Goal: Check status: Check status

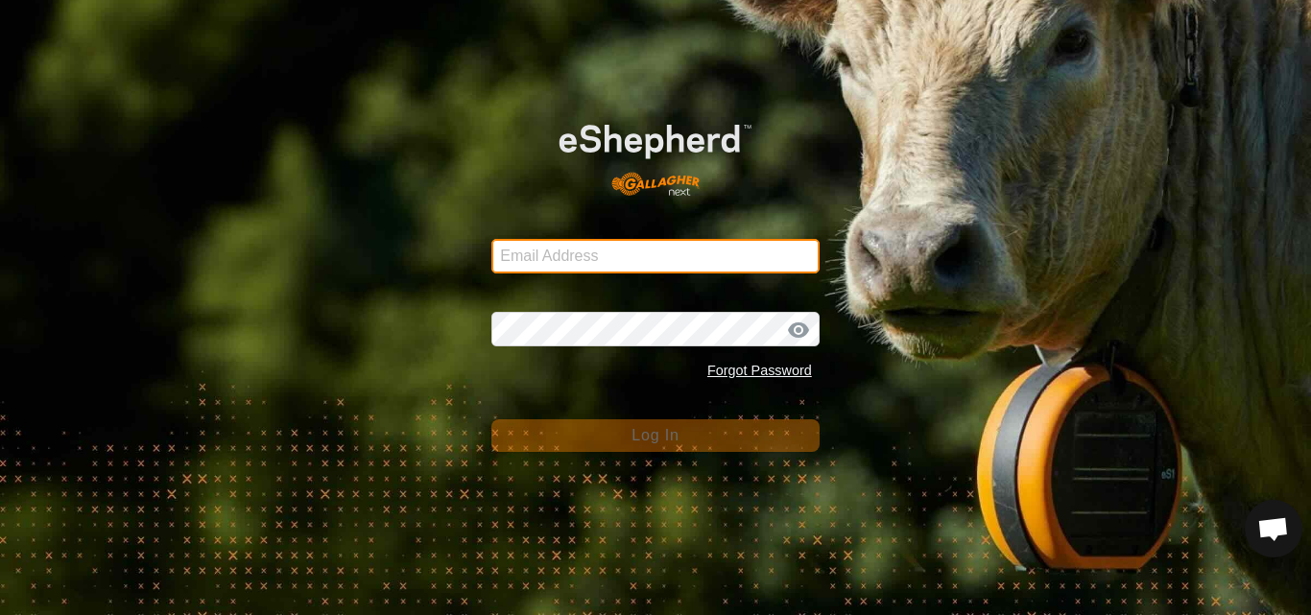
click at [605, 252] on input "Email Address" at bounding box center [656, 256] width 328 height 35
type input "[PERSON_NAME][EMAIL_ADDRESS][DOMAIN_NAME]"
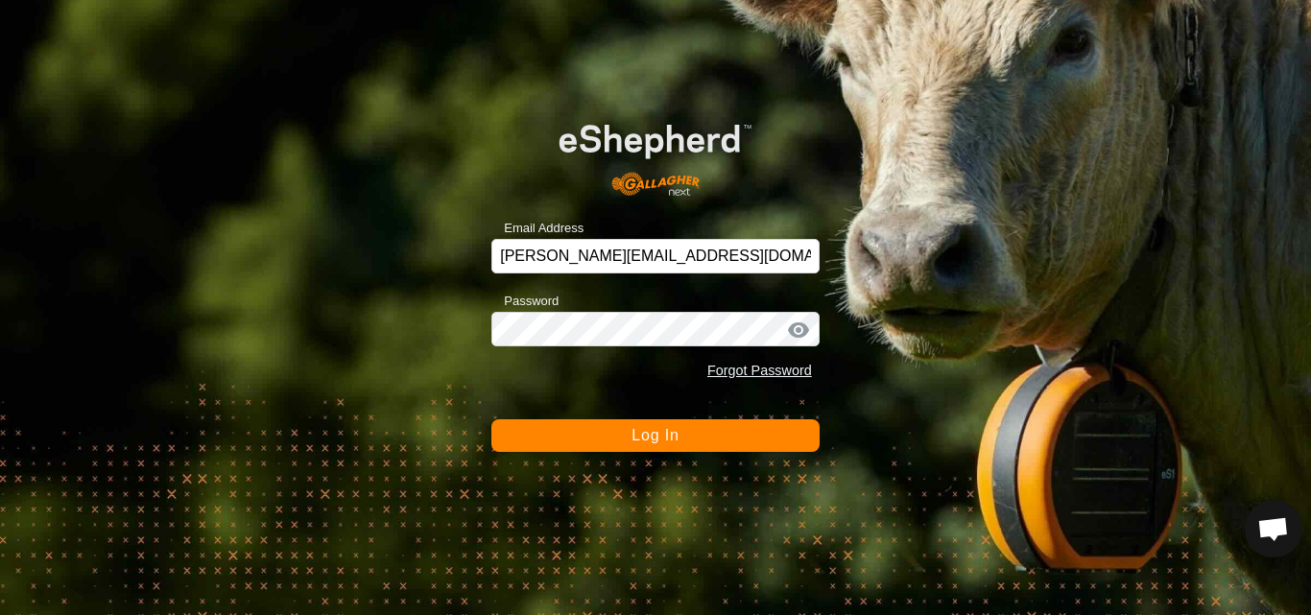
click at [663, 434] on span "Log In" at bounding box center [655, 435] width 47 height 16
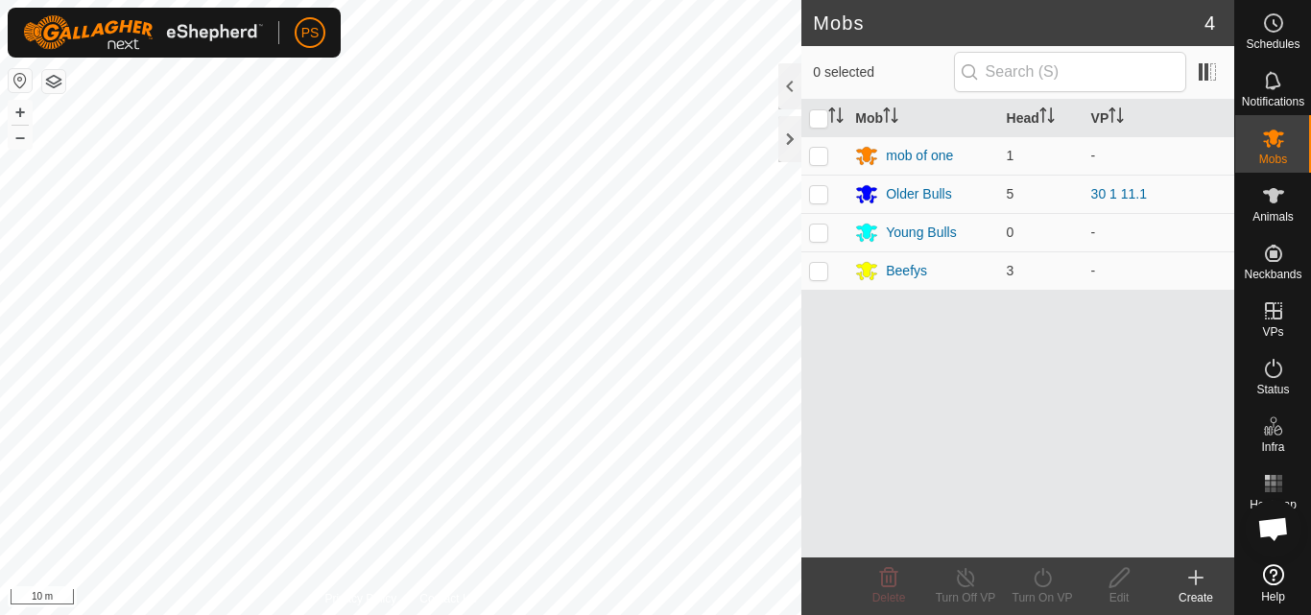
click at [54, 82] on button "button" at bounding box center [53, 81] width 23 height 23
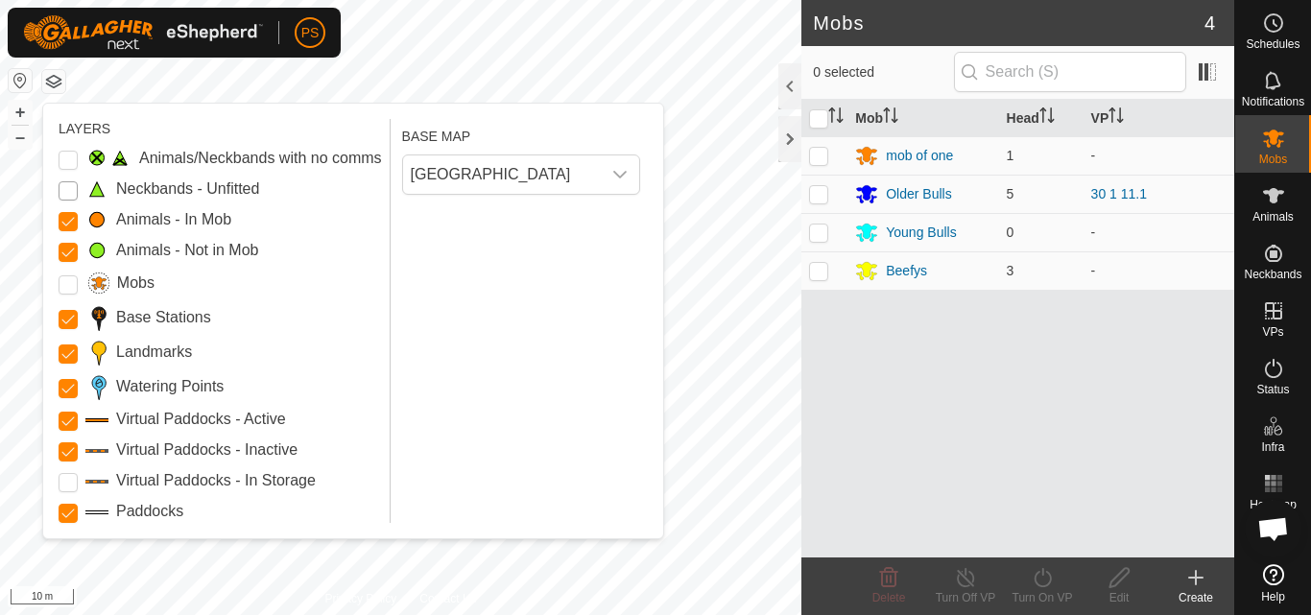
click at [67, 194] on Unfitted "Neckbands - Unfitted" at bounding box center [68, 190] width 19 height 19
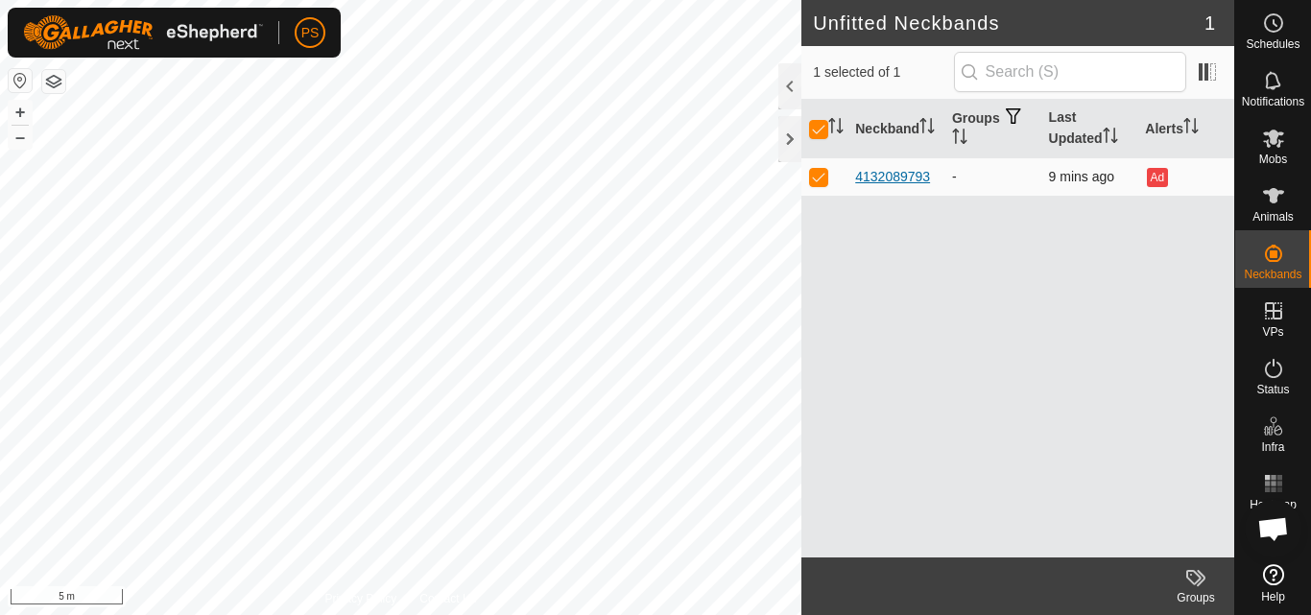
click at [900, 173] on div "4132089793" at bounding box center [892, 177] width 75 height 20
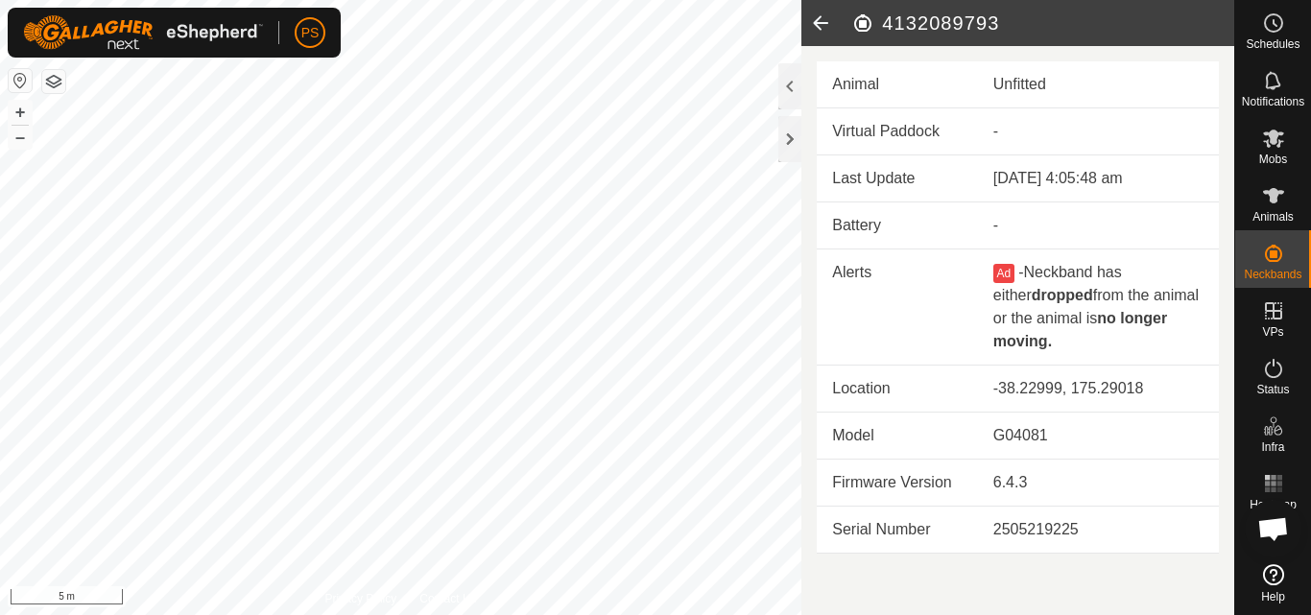
click at [822, 21] on icon at bounding box center [821, 23] width 38 height 46
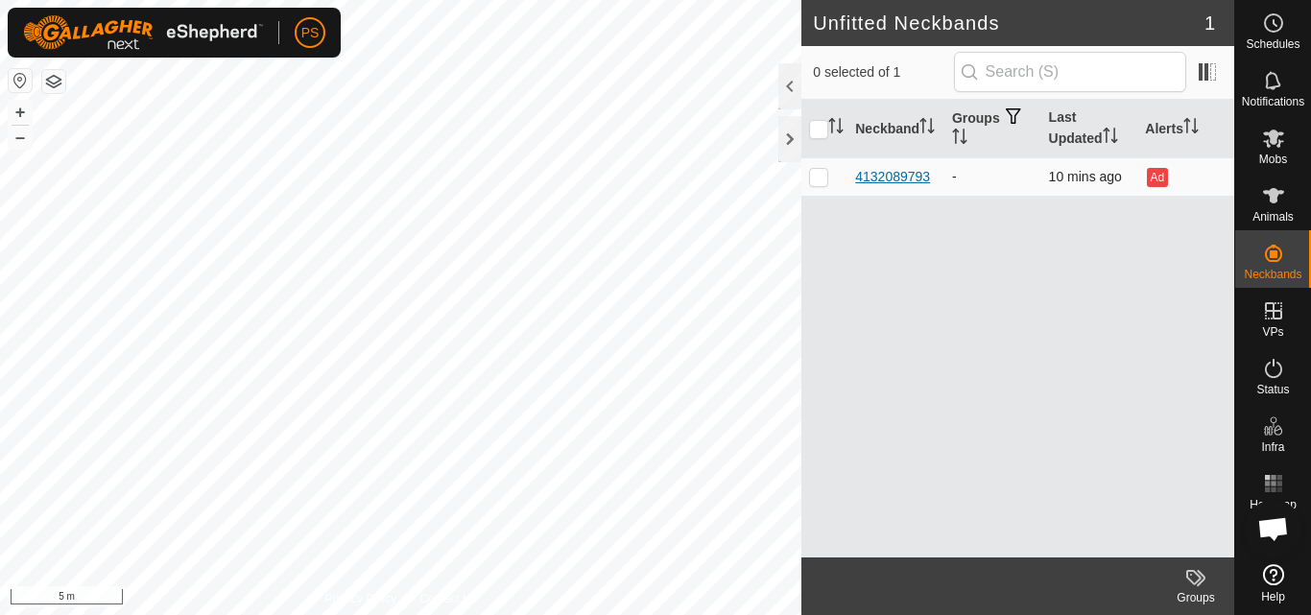
click at [890, 173] on div "4132089793" at bounding box center [892, 177] width 75 height 20
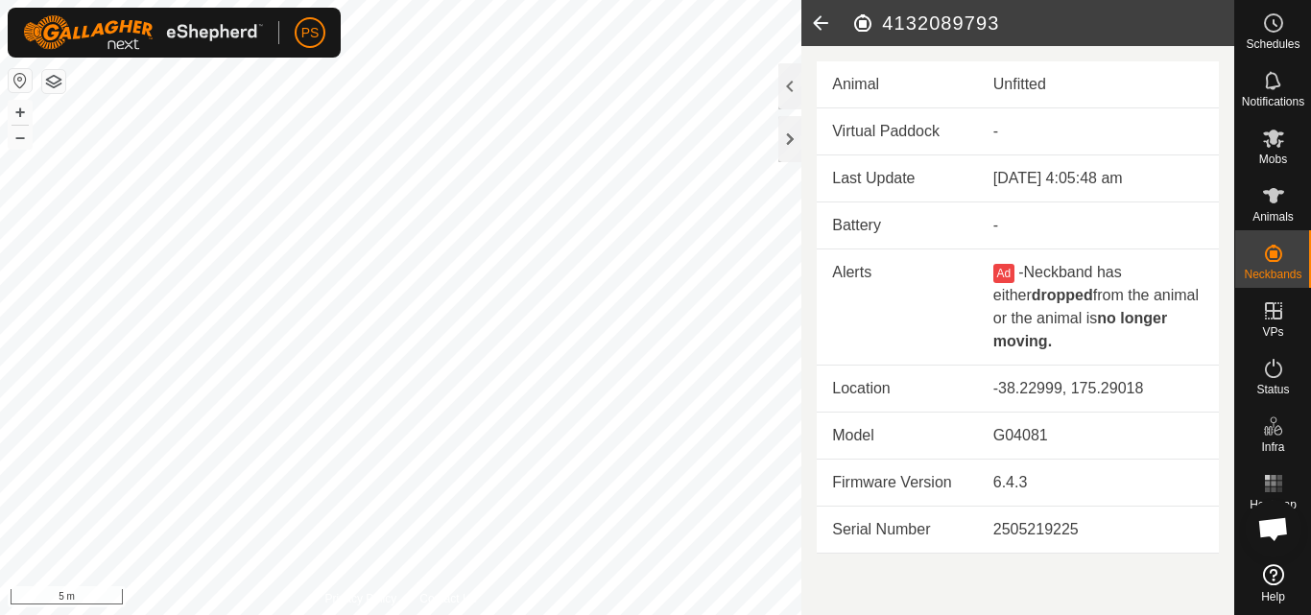
click at [826, 18] on icon at bounding box center [821, 23] width 38 height 46
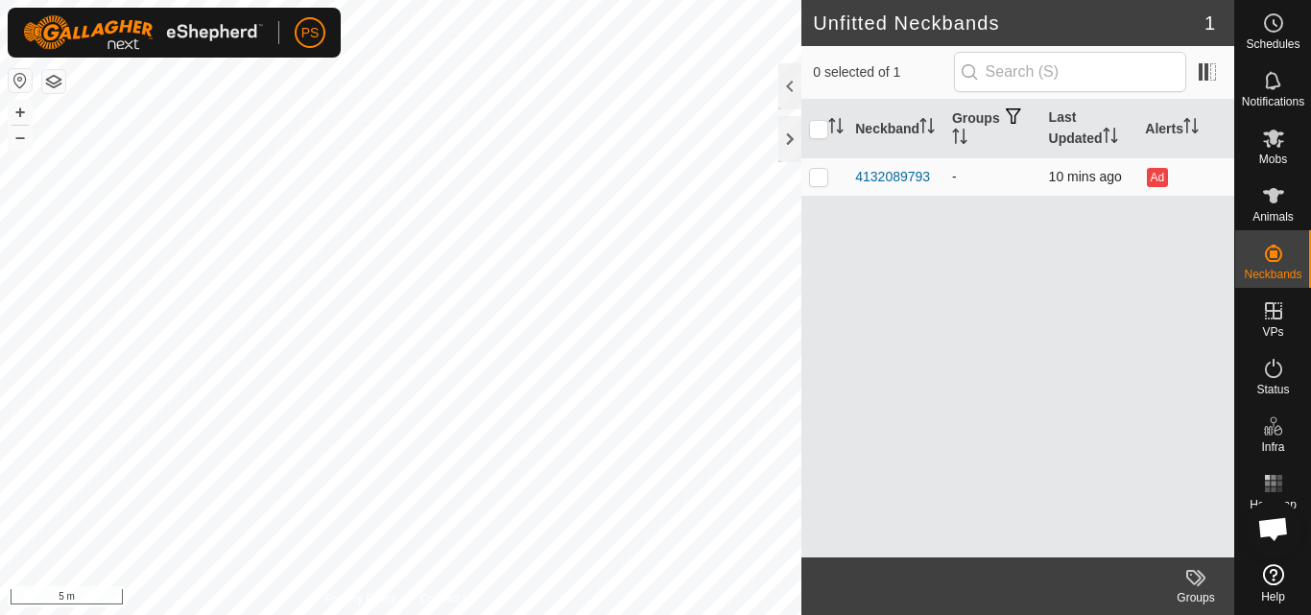
click at [818, 175] on p-checkbox at bounding box center [818, 176] width 19 height 15
checkbox input "true"
click at [818, 175] on p-checkbox at bounding box center [818, 176] width 19 height 15
checkbox input "false"
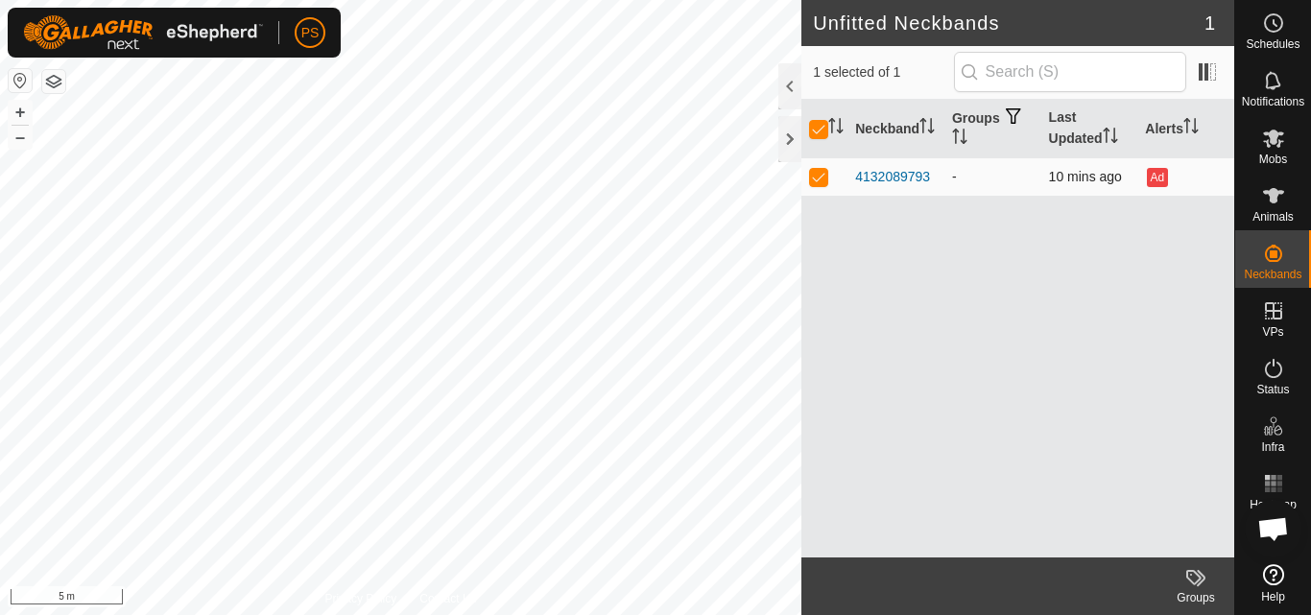
checkbox input "false"
click at [1273, 29] on icon at bounding box center [1273, 23] width 23 height 23
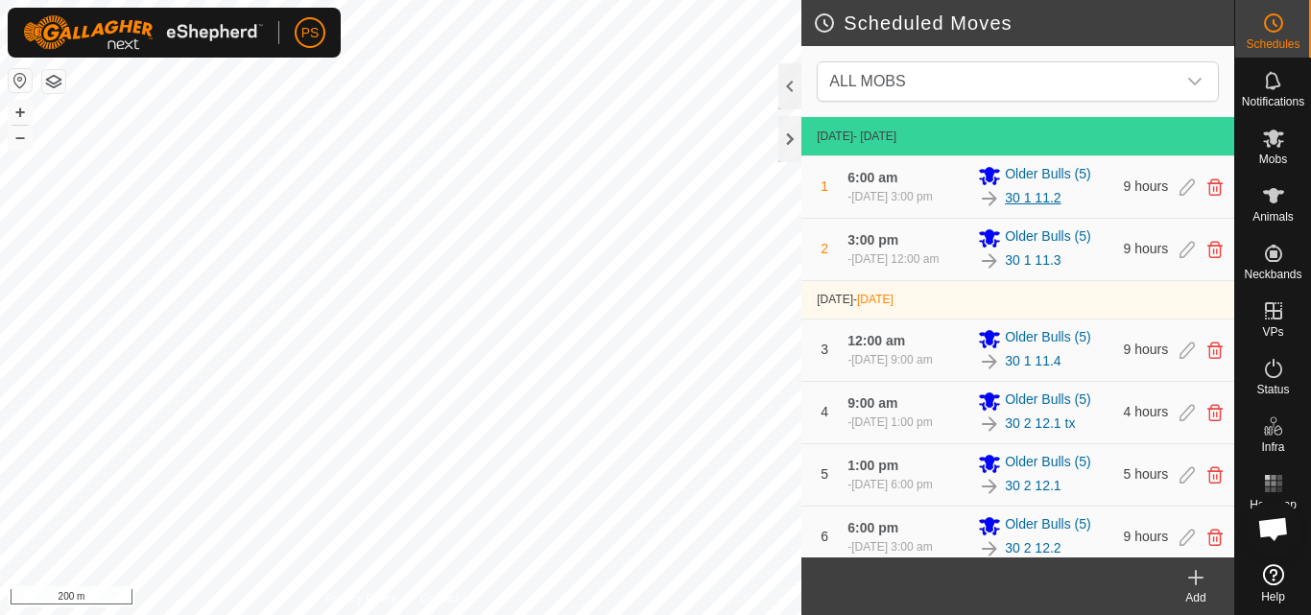
click at [1042, 198] on link "30 1 11.2" at bounding box center [1033, 198] width 56 height 20
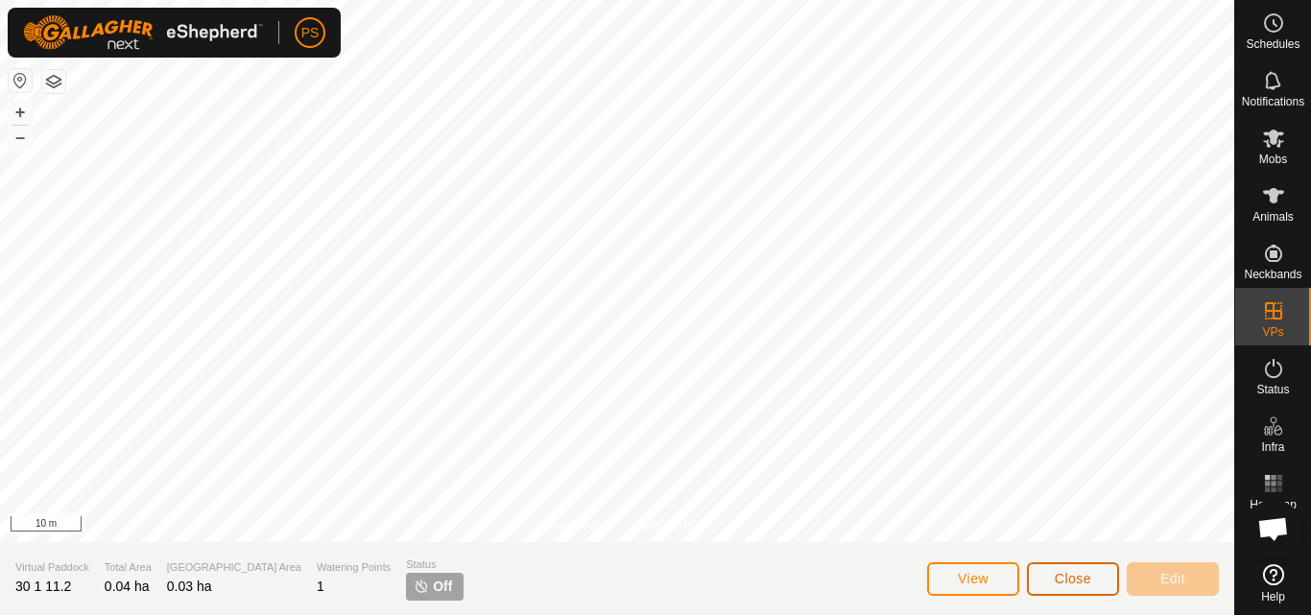
click at [1067, 580] on span "Close" at bounding box center [1073, 578] width 36 height 15
